Goal: Find specific page/section: Locate a particular part of the current website

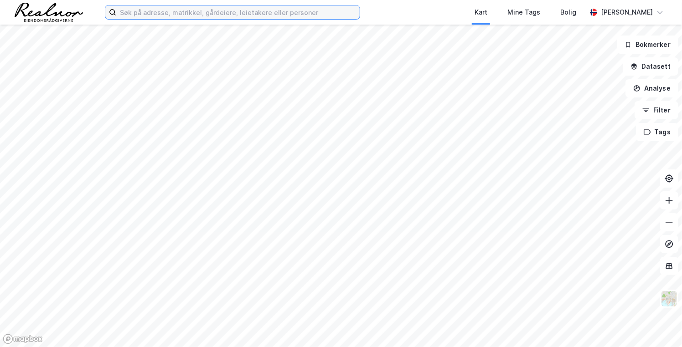
click at [188, 15] on input at bounding box center [238, 12] width 244 height 14
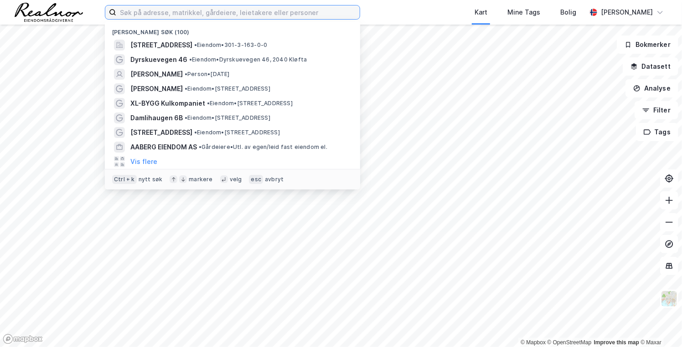
paste input "[STREET_ADDRESS]"
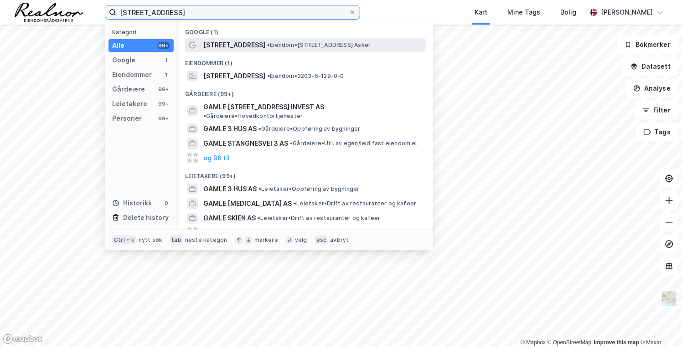
type input "[STREET_ADDRESS]"
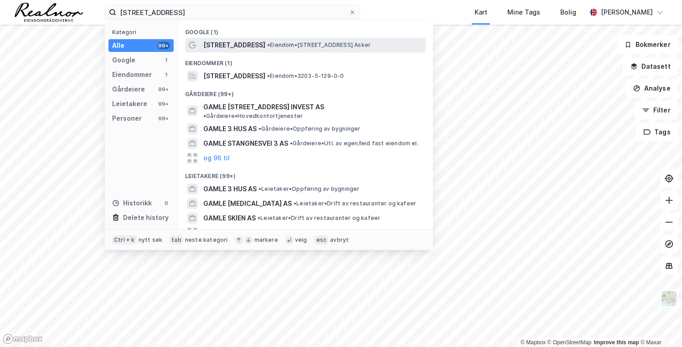
click at [251, 49] on span "[STREET_ADDRESS]" at bounding box center [234, 45] width 62 height 11
